Goal: Task Accomplishment & Management: Use online tool/utility

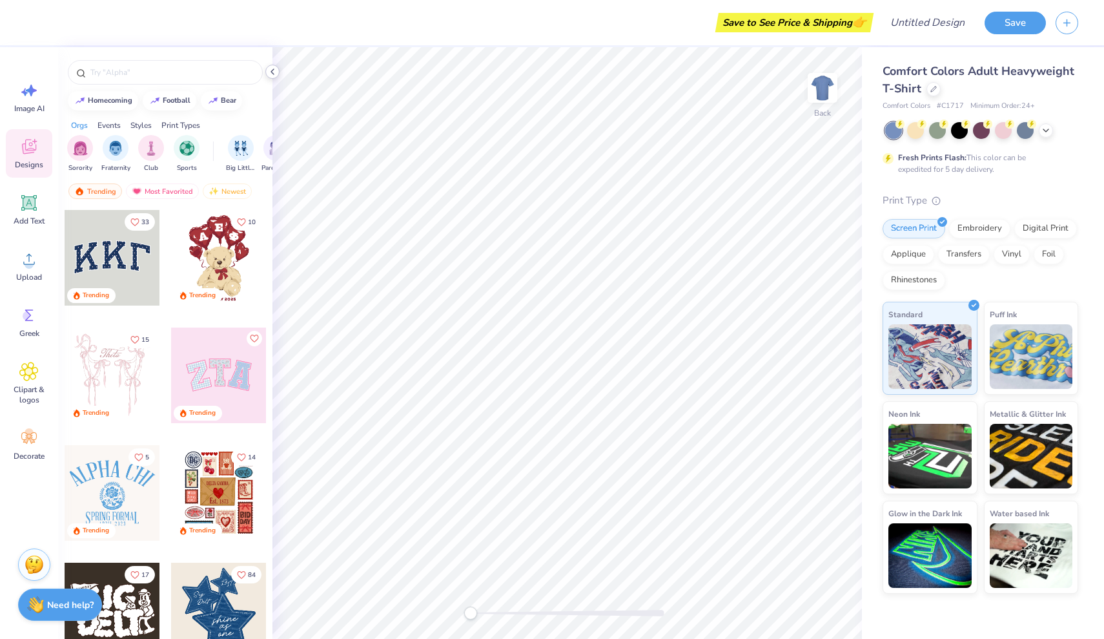
click at [270, 72] on icon at bounding box center [272, 72] width 10 height 10
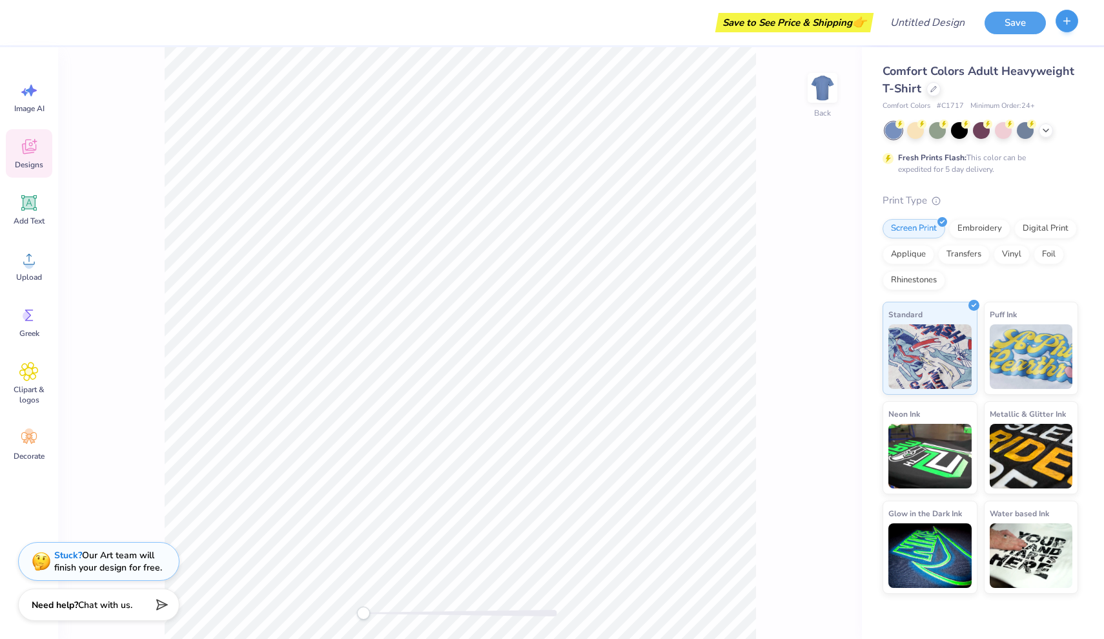
click at [1060, 24] on button "button" at bounding box center [1067, 21] width 23 height 23
click at [1000, 26] on button "Save" at bounding box center [1015, 21] width 61 height 23
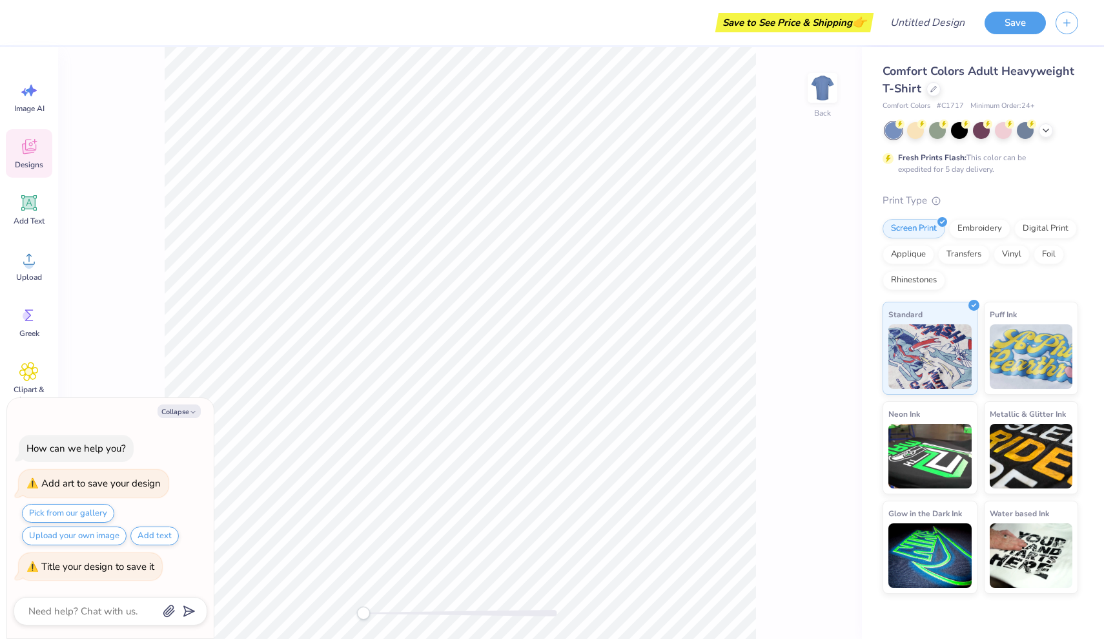
type textarea "x"
click at [1090, 21] on div "Save" at bounding box center [1044, 22] width 119 height 45
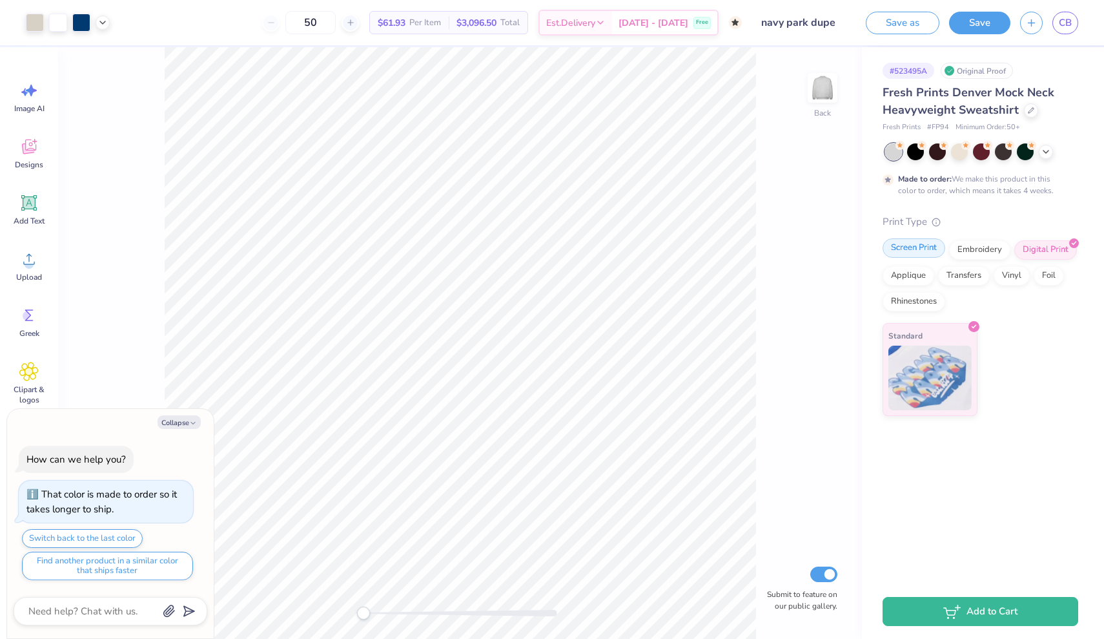
click at [918, 253] on div "Screen Print" at bounding box center [914, 247] width 63 height 19
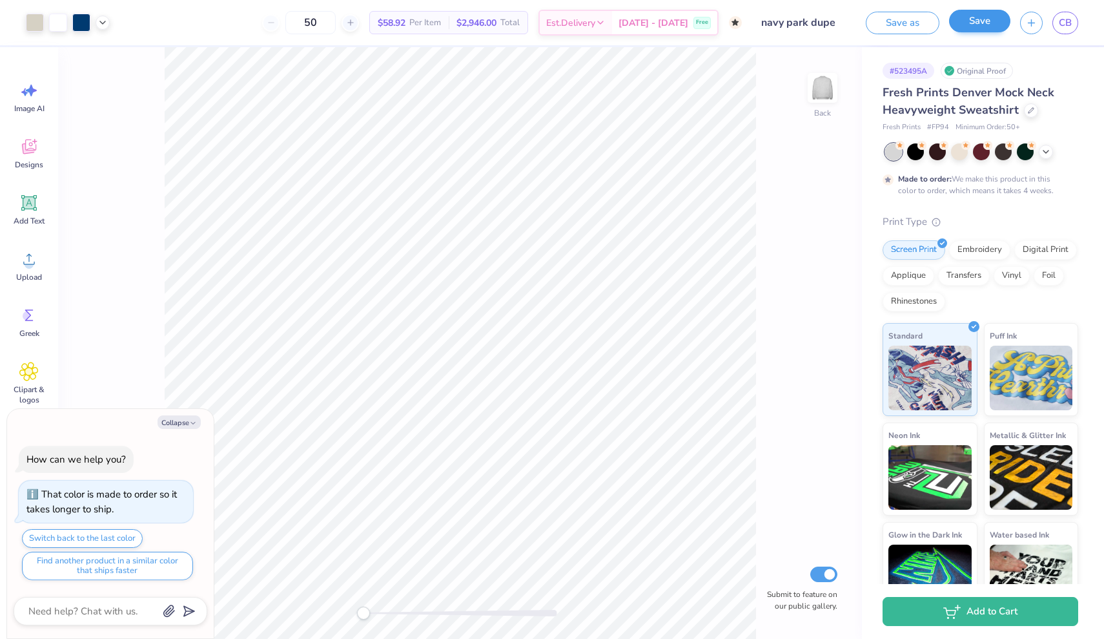
click at [976, 25] on button "Save" at bounding box center [979, 21] width 61 height 23
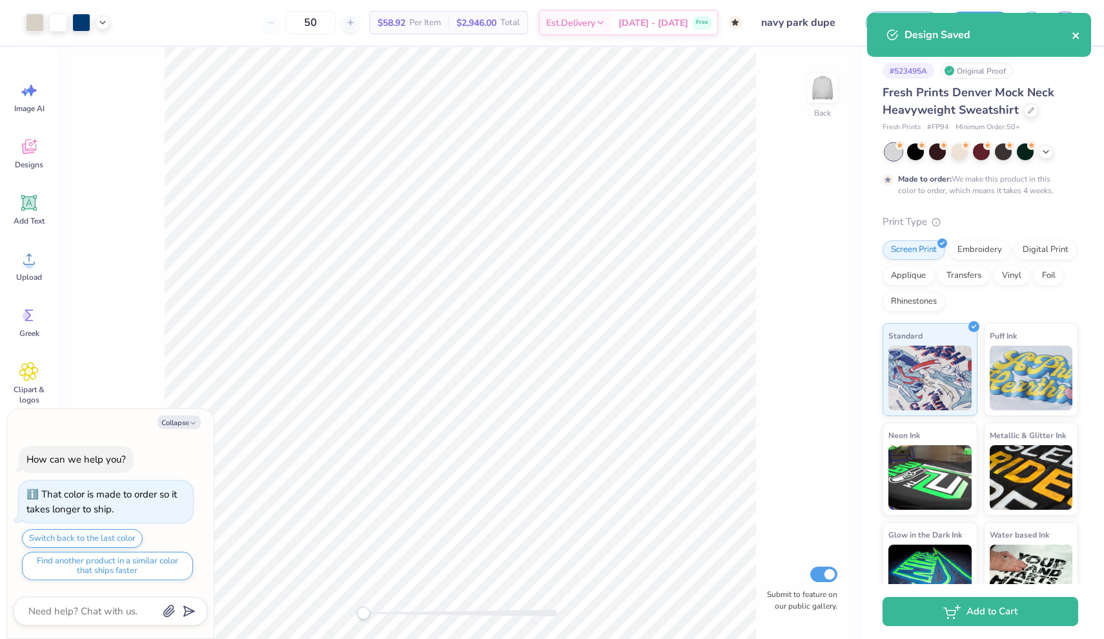
click at [1077, 37] on icon "close" at bounding box center [1076, 35] width 6 height 6
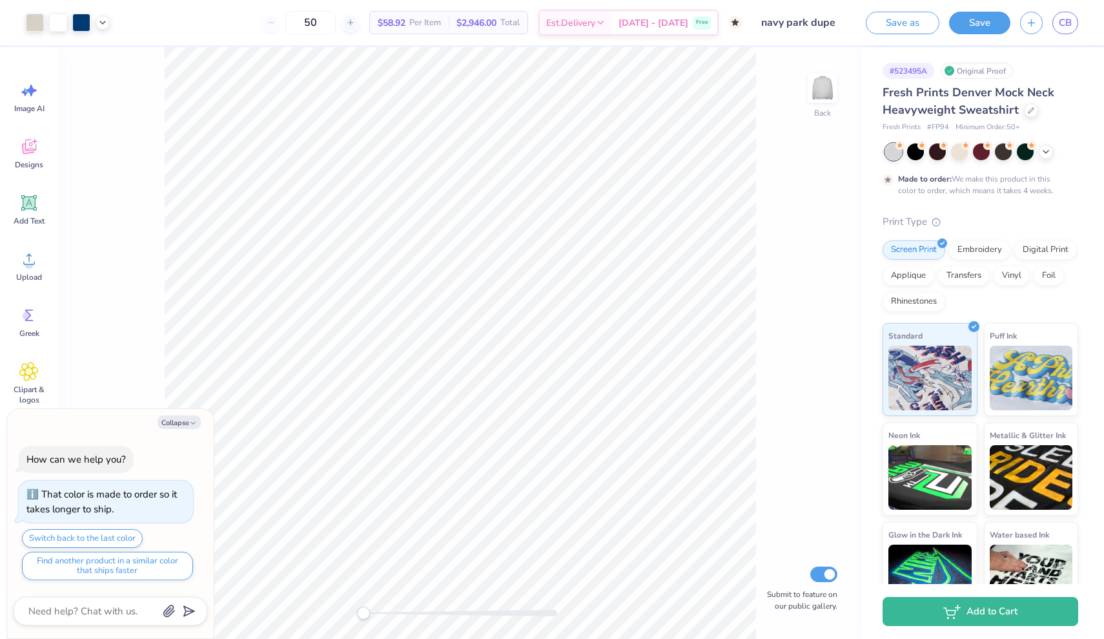
click at [1067, 15] on div "Design Saved" at bounding box center [979, 12] width 229 height 5
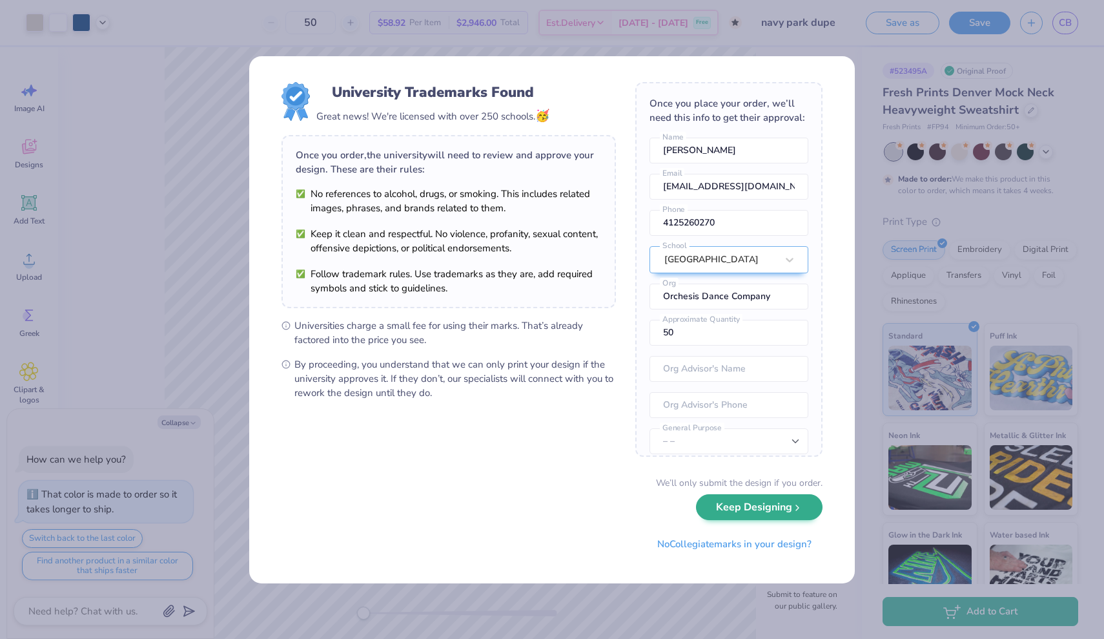
click at [755, 510] on button "Keep Designing" at bounding box center [759, 507] width 127 height 26
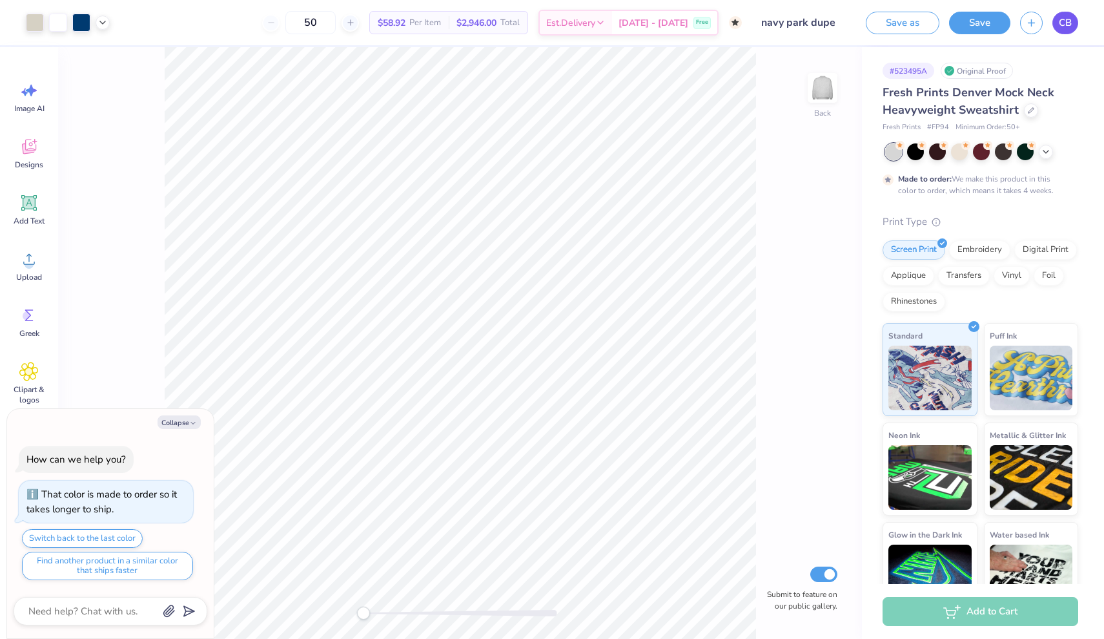
click at [1069, 26] on span "CB" at bounding box center [1065, 22] width 13 height 15
click at [966, 25] on button "Save" at bounding box center [979, 21] width 61 height 23
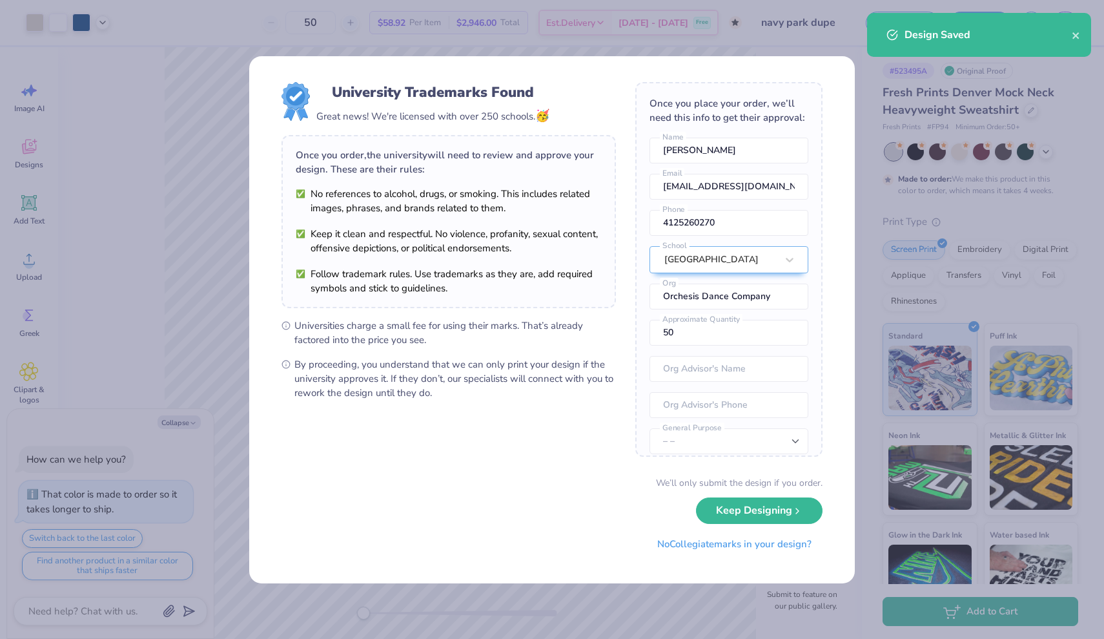
click at [1086, 33] on div "Design Saved" at bounding box center [979, 35] width 224 height 44
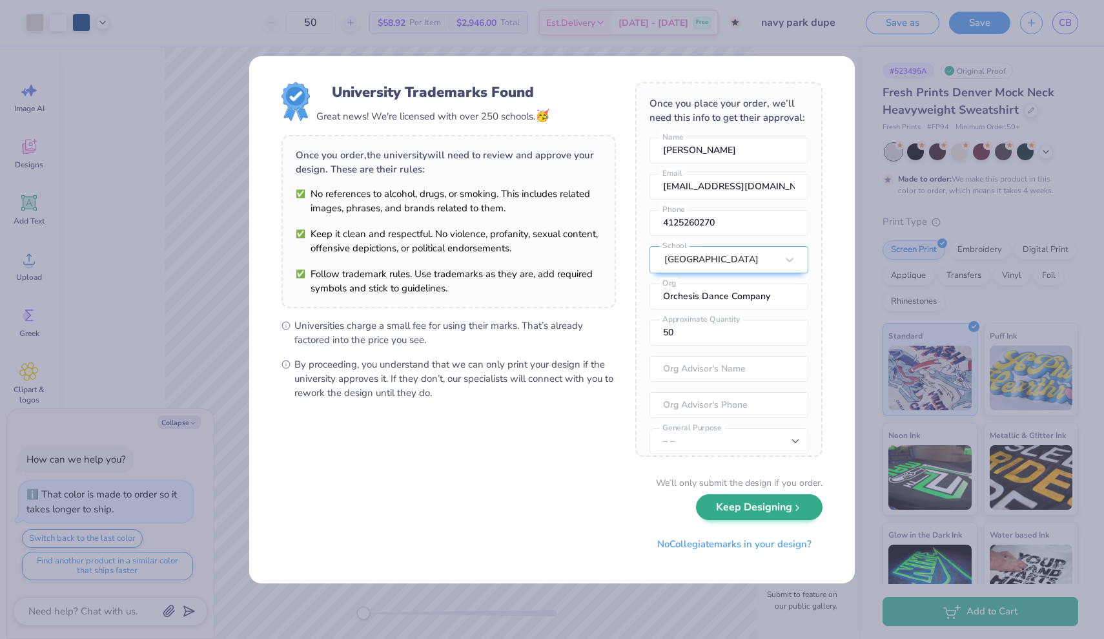
click at [790, 504] on button "Keep Designing" at bounding box center [759, 507] width 127 height 26
type textarea "x"
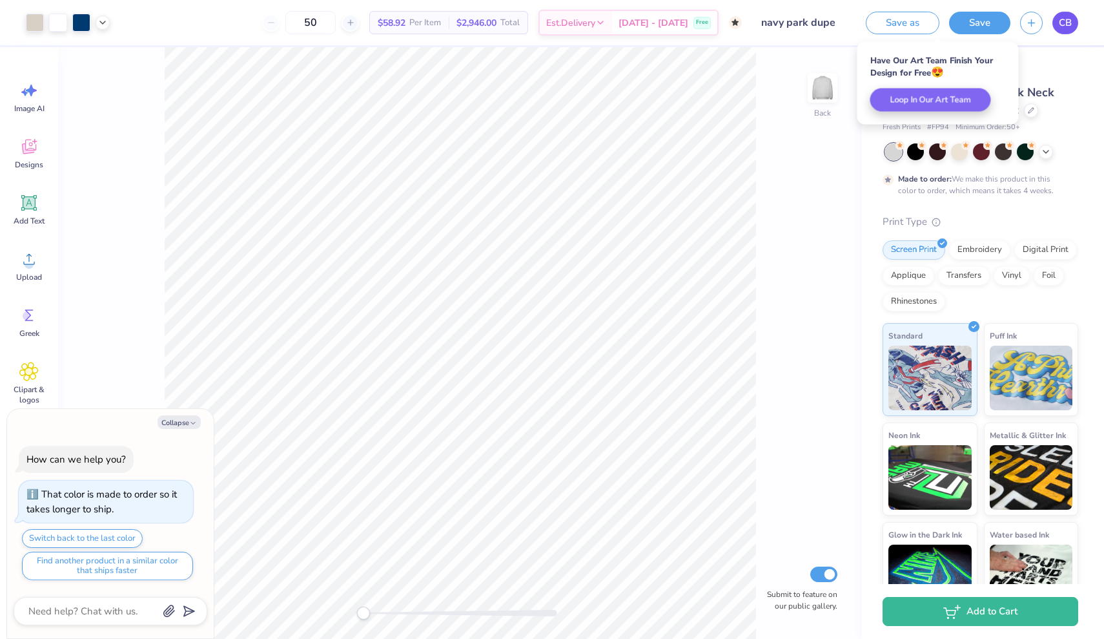
click at [1072, 23] on link "CB" at bounding box center [1066, 23] width 26 height 23
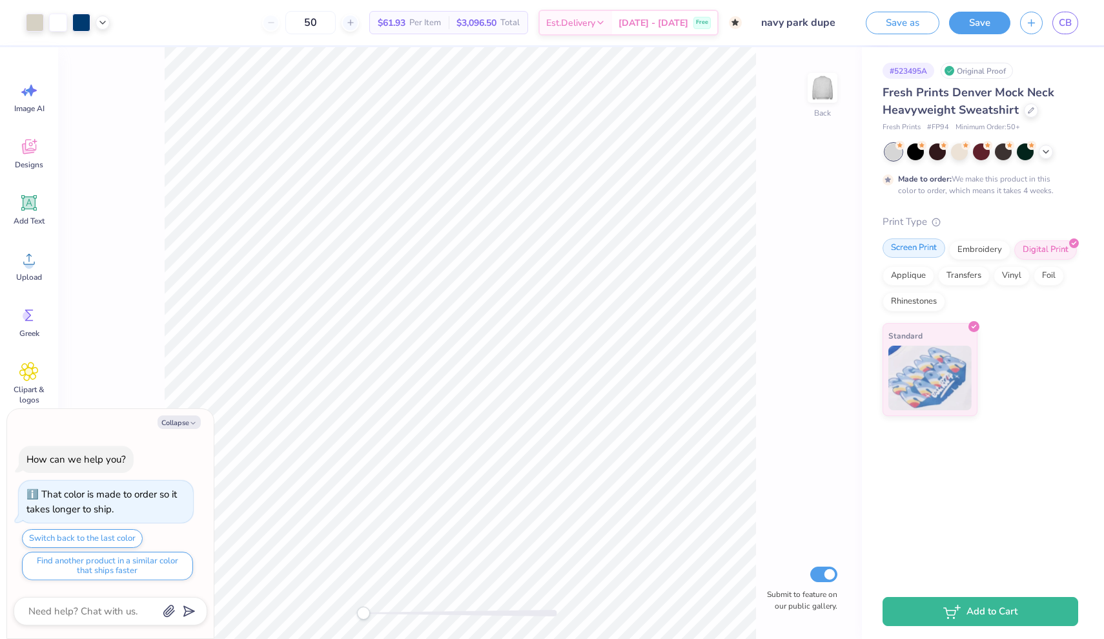
click at [905, 248] on div "Screen Print" at bounding box center [914, 247] width 63 height 19
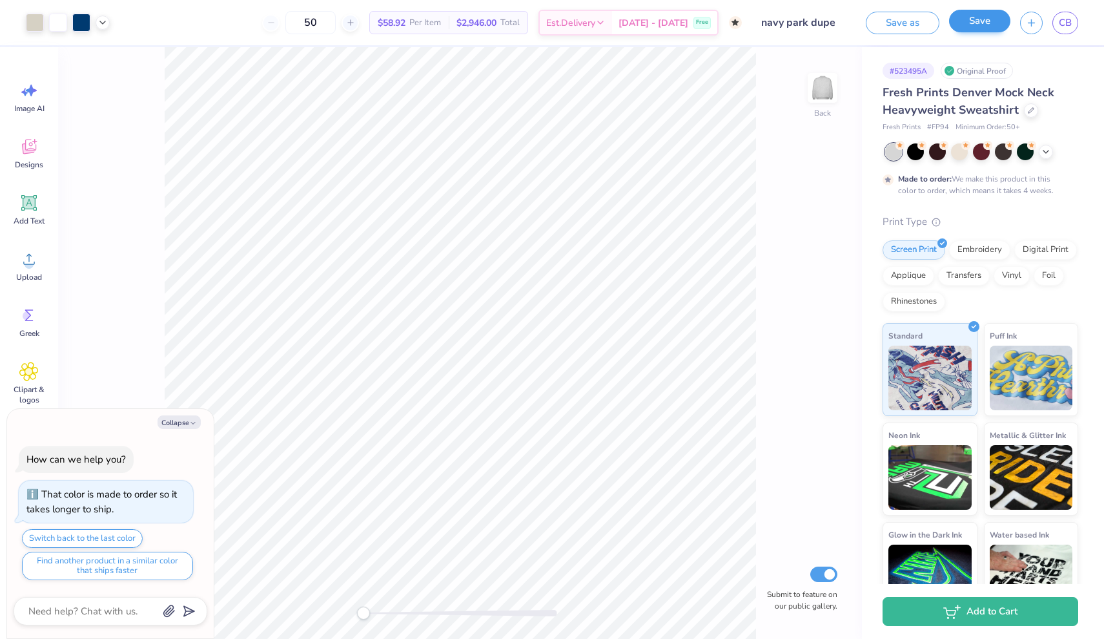
click at [983, 30] on button "Save" at bounding box center [979, 21] width 61 height 23
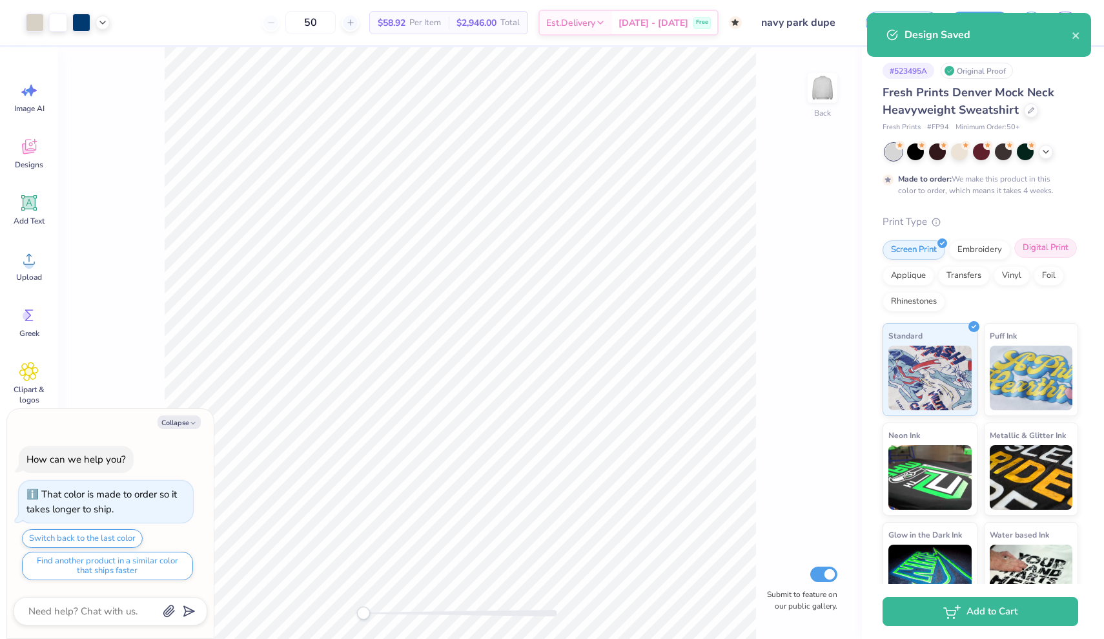
click at [1043, 253] on div "Digital Print" at bounding box center [1046, 247] width 63 height 19
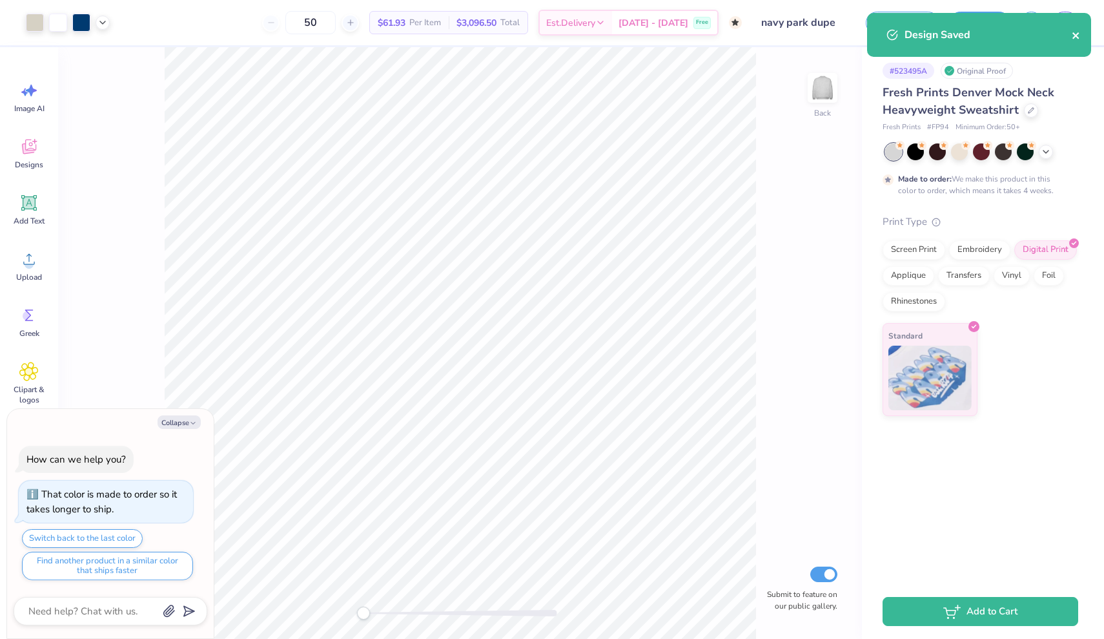
click at [1077, 32] on icon "close" at bounding box center [1076, 35] width 9 height 10
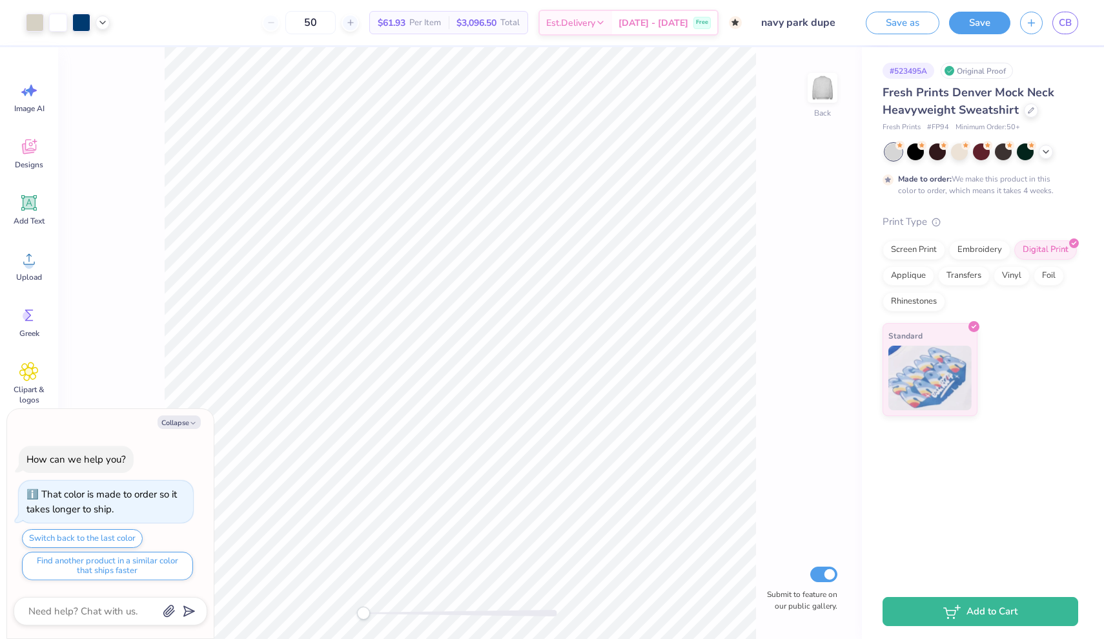
click at [968, 14] on div "Design Saved" at bounding box center [979, 12] width 229 height 5
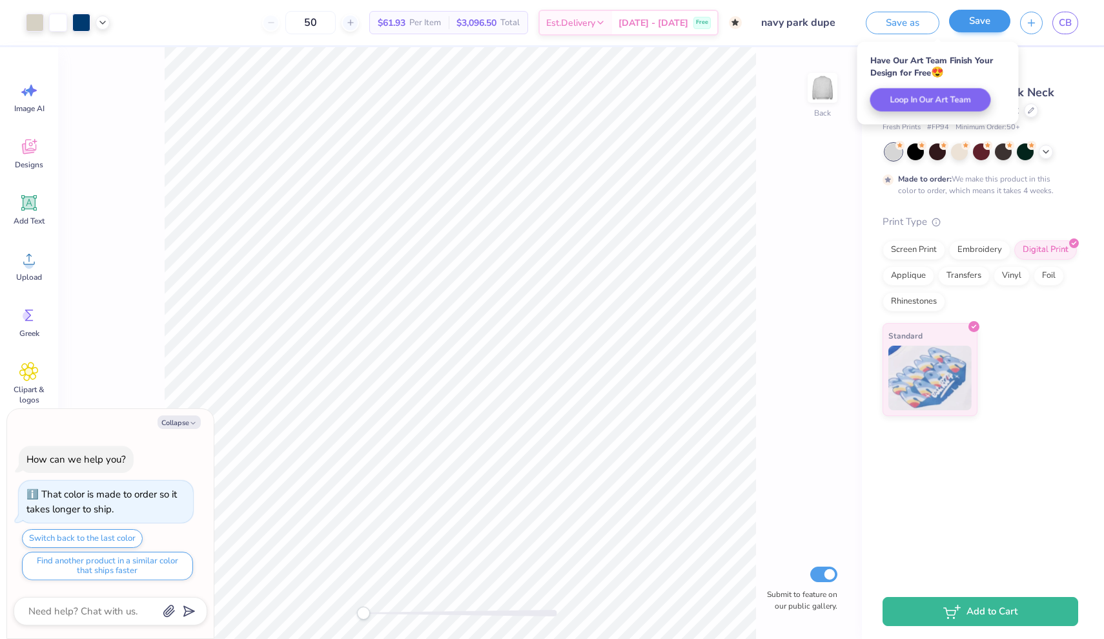
click at [972, 22] on button "Save" at bounding box center [979, 21] width 61 height 23
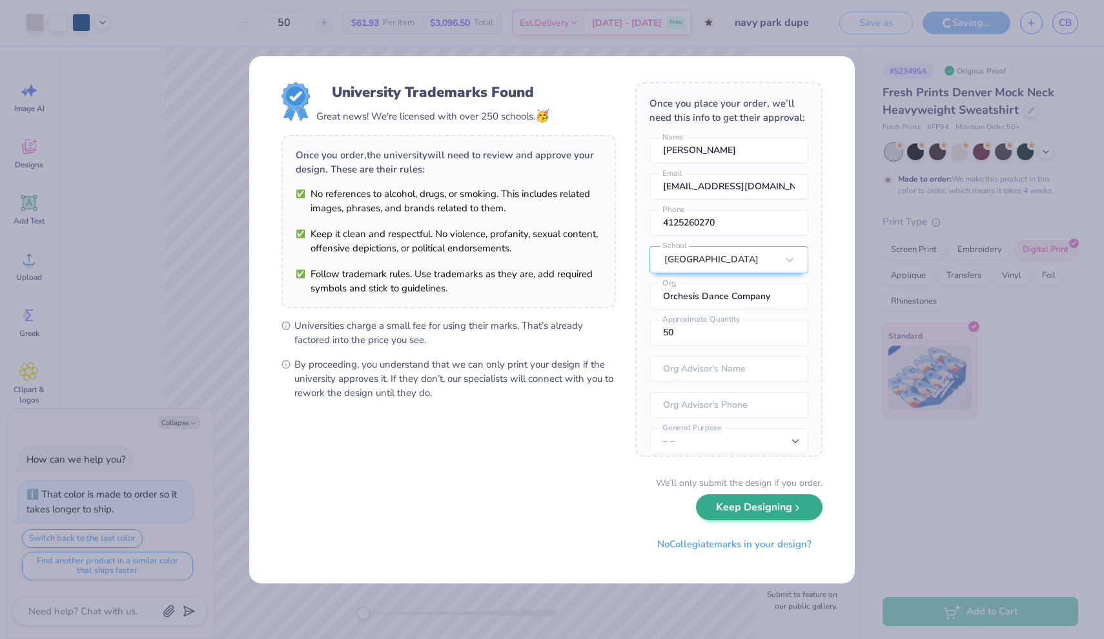
click at [778, 511] on button "Keep Designing" at bounding box center [759, 507] width 127 height 26
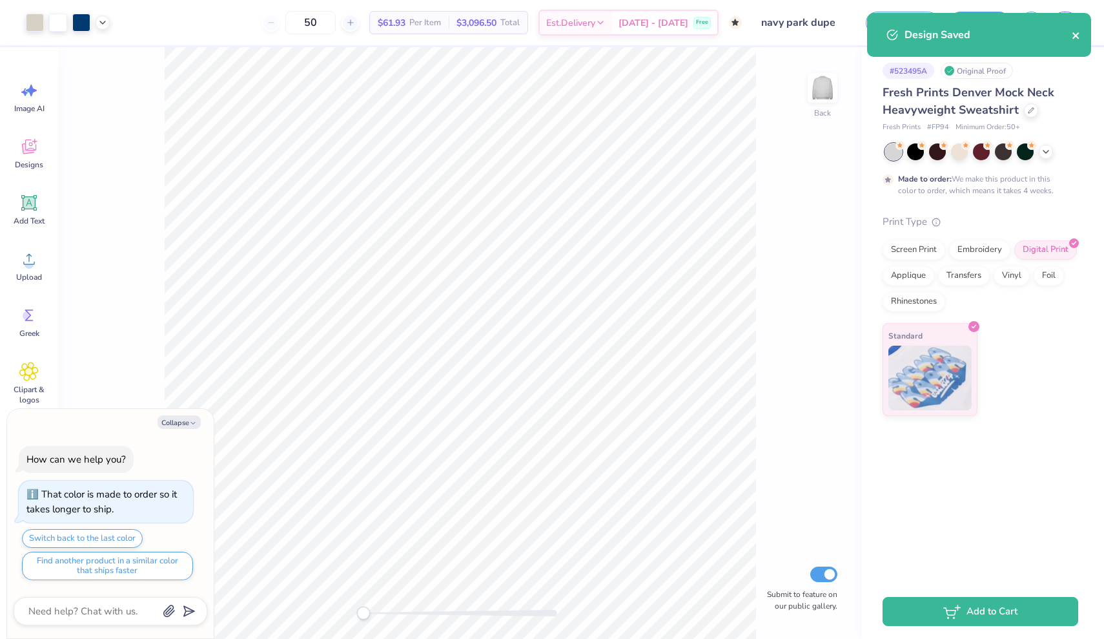
click at [1073, 40] on icon "close" at bounding box center [1076, 35] width 9 height 10
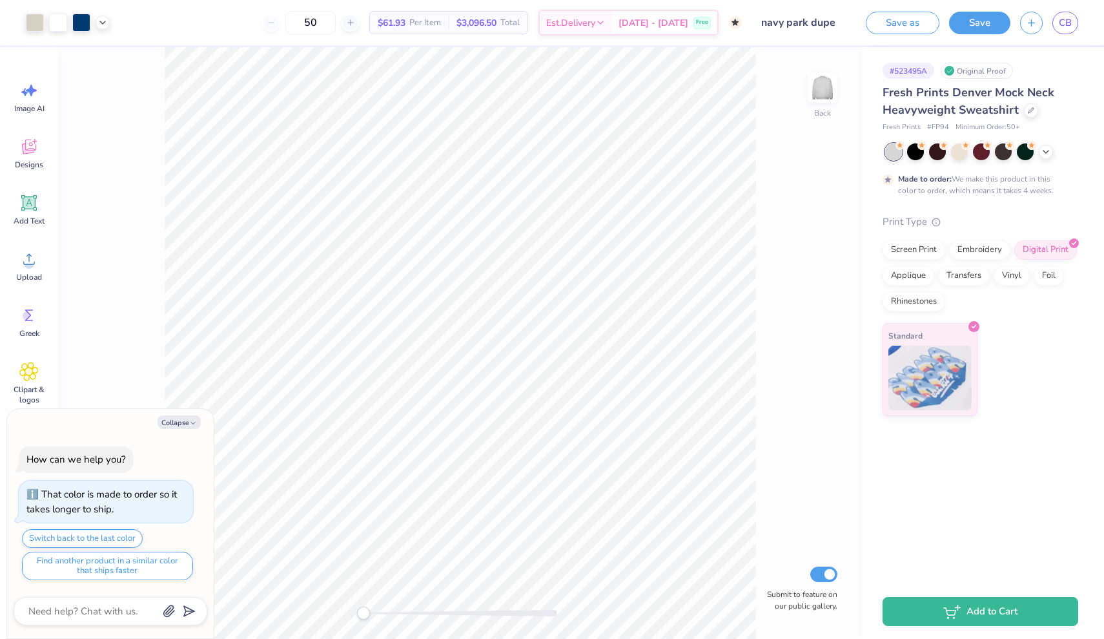
click at [1063, 17] on div "Design Saved" at bounding box center [979, 39] width 229 height 59
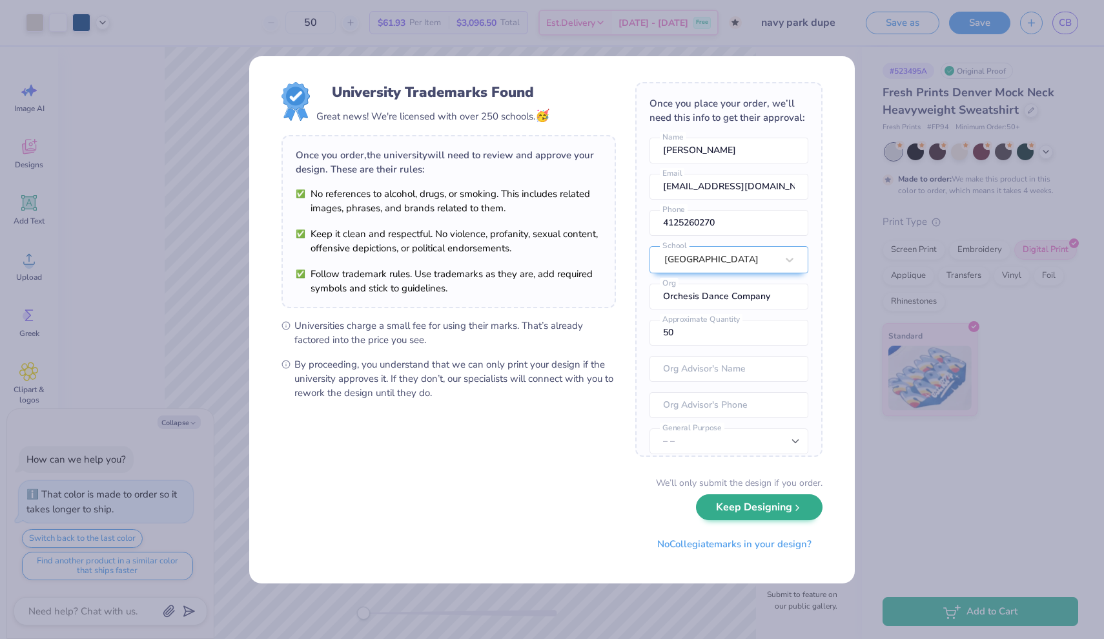
click at [764, 510] on button "Keep Designing" at bounding box center [759, 507] width 127 height 26
type textarea "x"
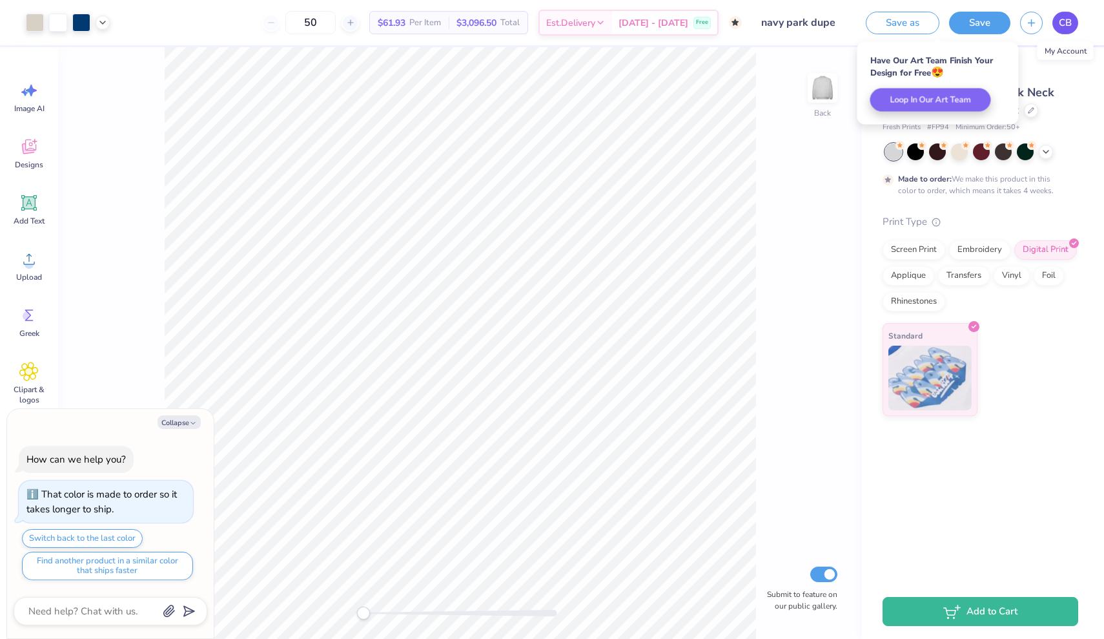
click at [1068, 26] on span "CB" at bounding box center [1065, 22] width 13 height 15
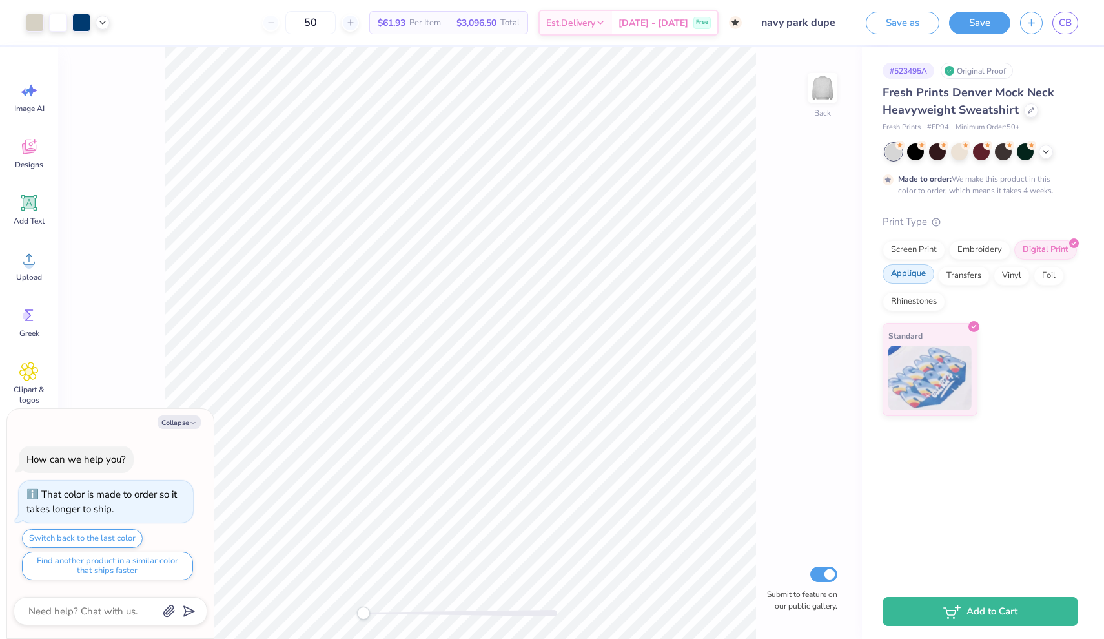
click at [911, 274] on div "Applique" at bounding box center [909, 273] width 52 height 19
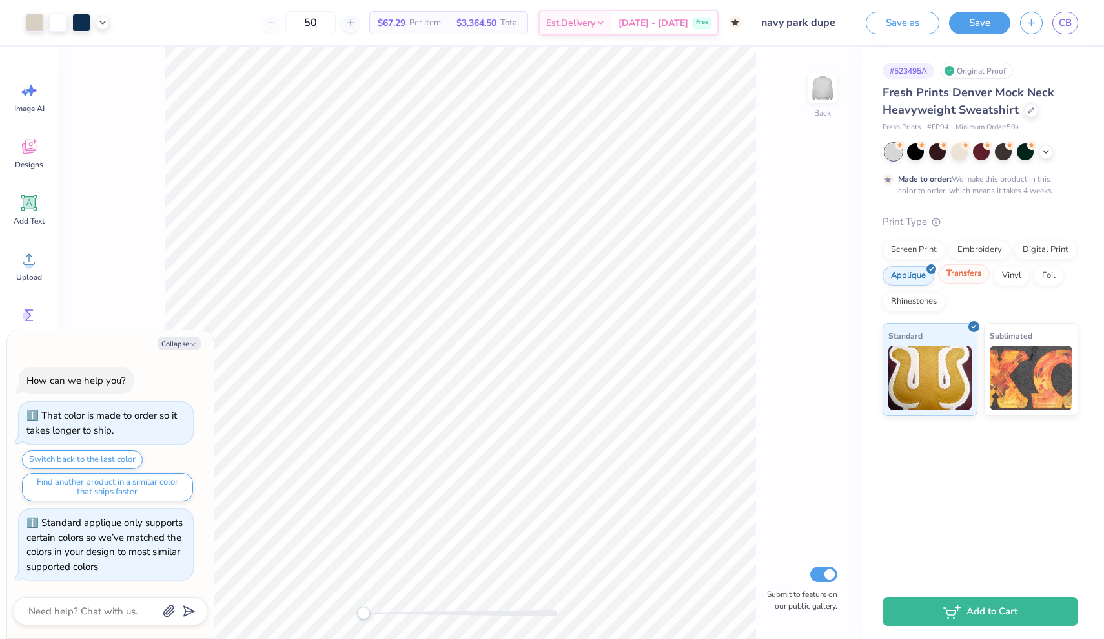
click at [963, 277] on div "Transfers" at bounding box center [964, 273] width 52 height 19
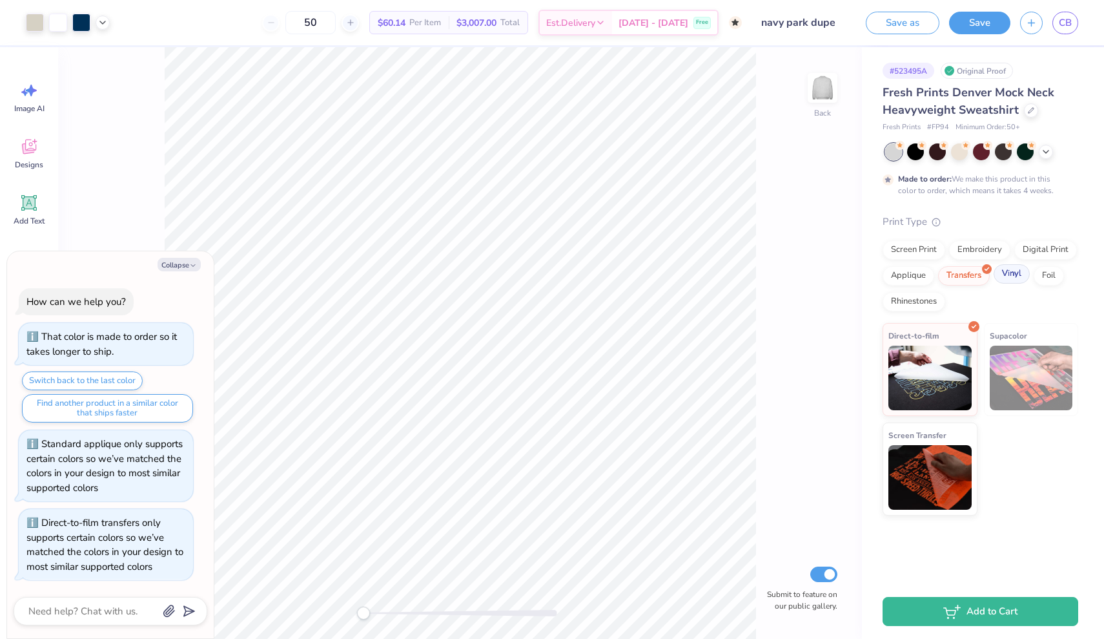
click at [1018, 273] on div "Vinyl" at bounding box center [1012, 273] width 36 height 19
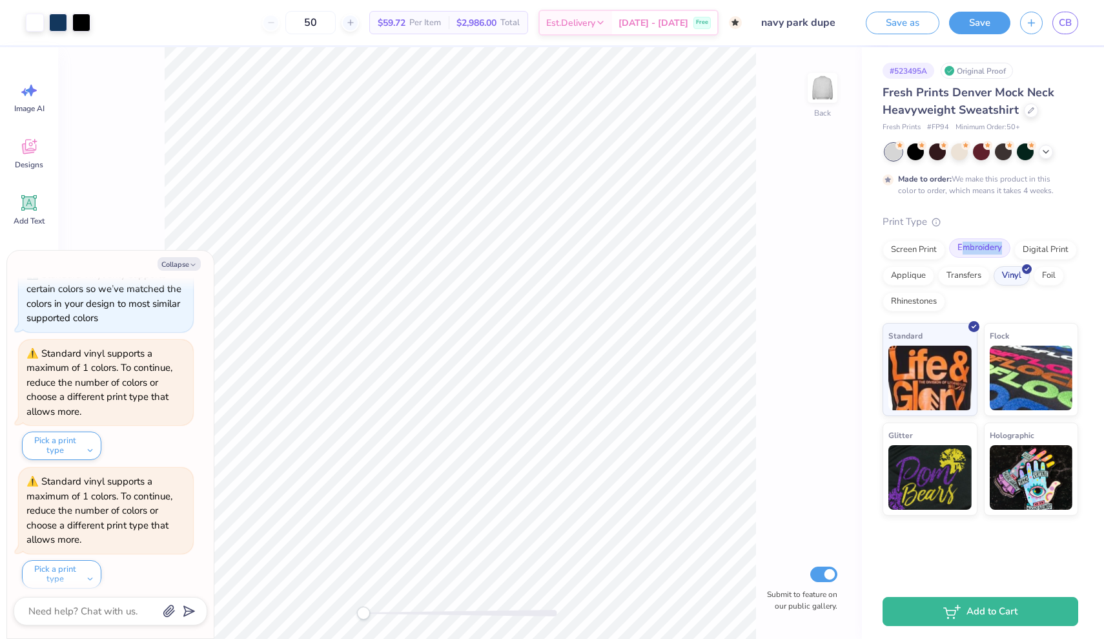
click at [962, 253] on div "Embroidery" at bounding box center [979, 247] width 61 height 19
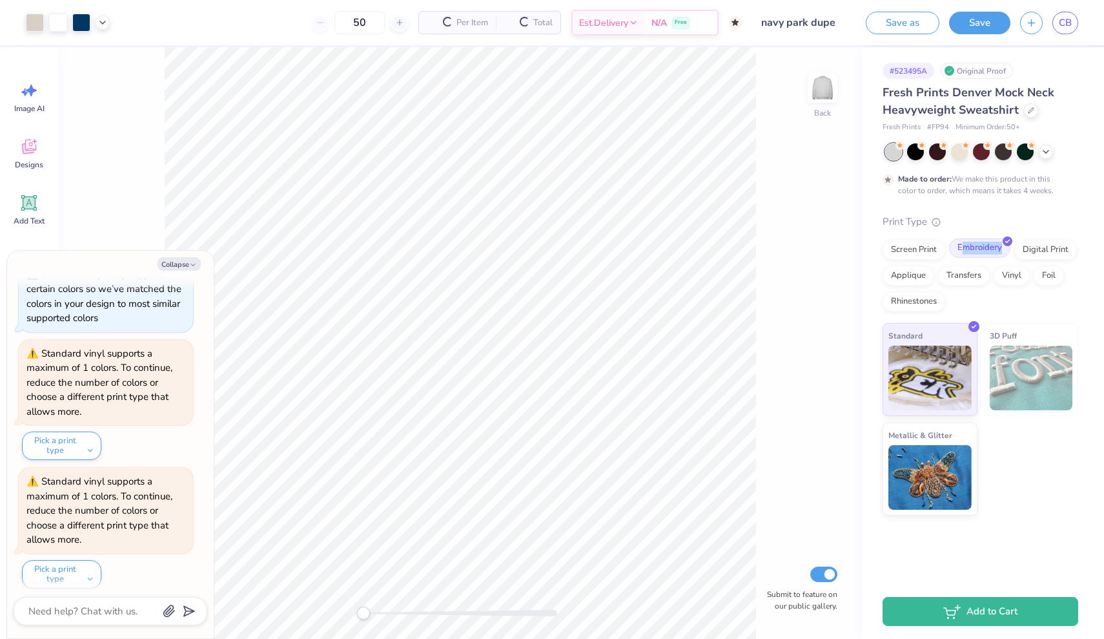
scroll to position [404, 0]
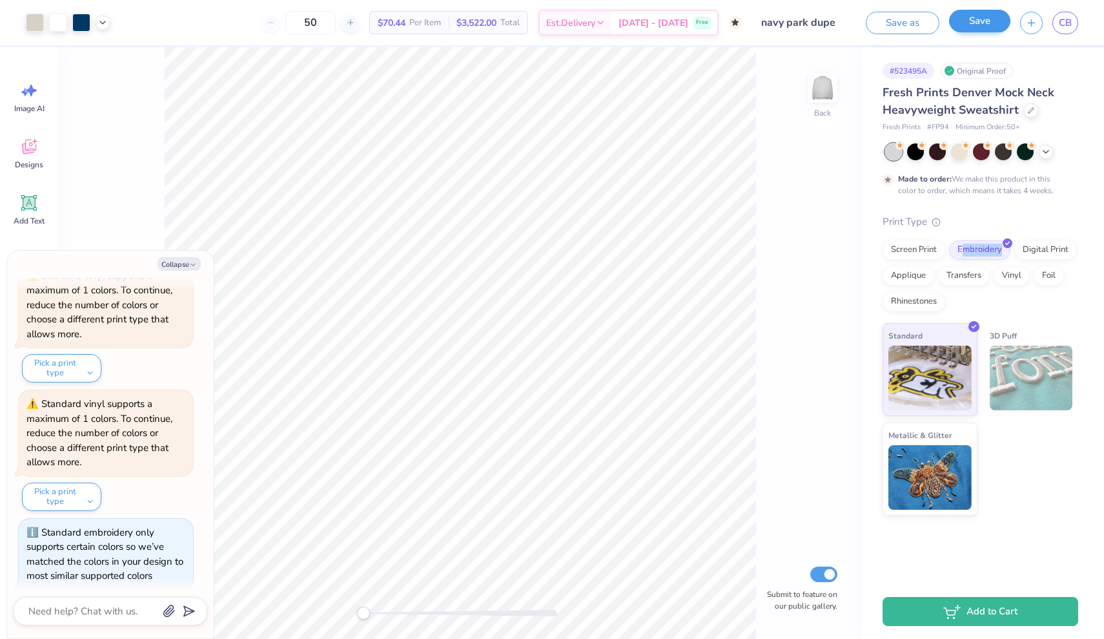
click at [978, 18] on button "Save" at bounding box center [979, 21] width 61 height 23
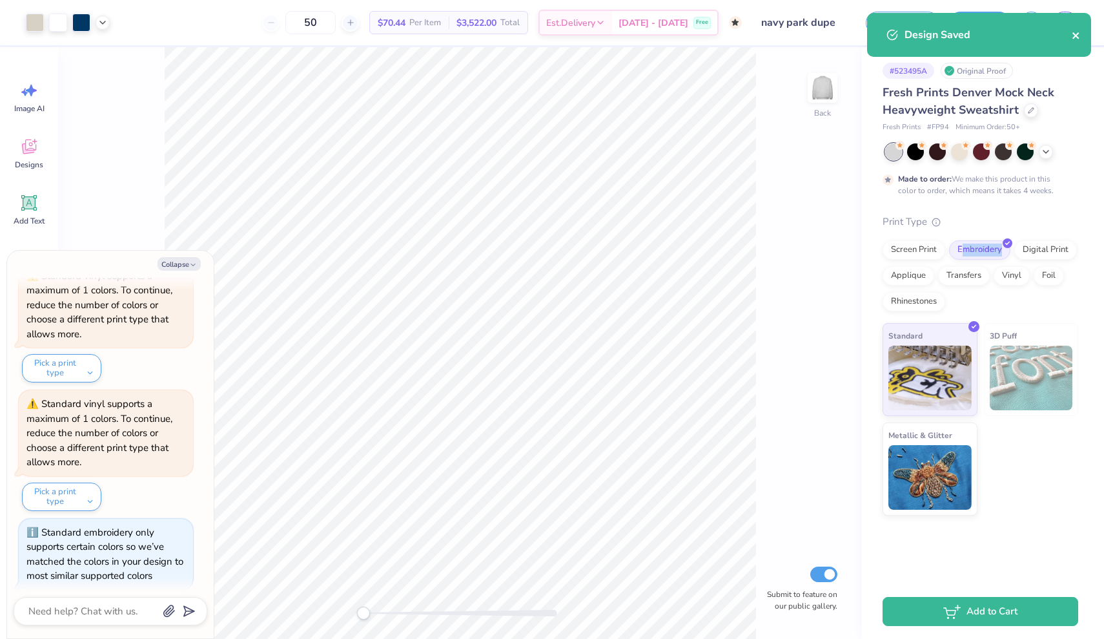
click at [1074, 32] on icon "close" at bounding box center [1076, 35] width 9 height 10
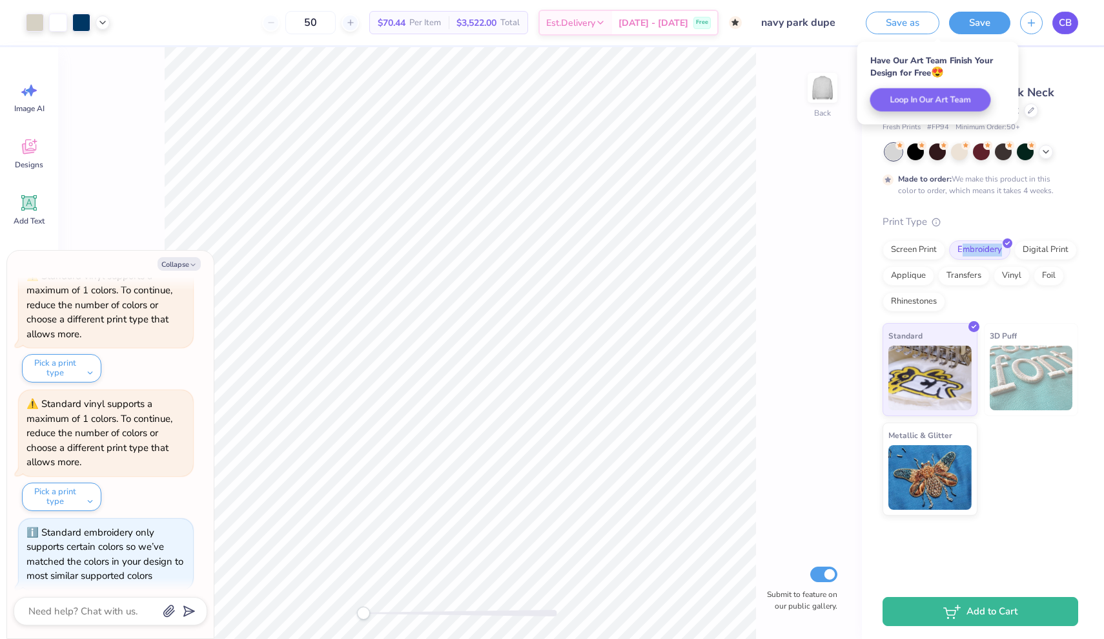
click at [1059, 23] on span "CB" at bounding box center [1065, 22] width 13 height 15
type textarea "x"
